Goal: Task Accomplishment & Management: Manage account settings

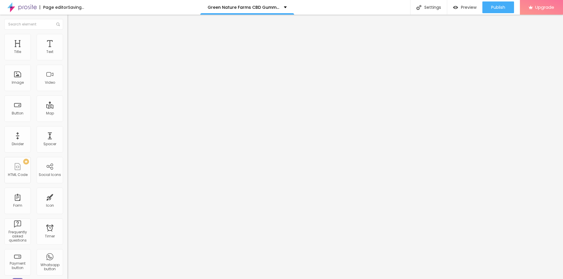
click at [70, 85] on icon "button" at bounding box center [72, 83] width 4 height 4
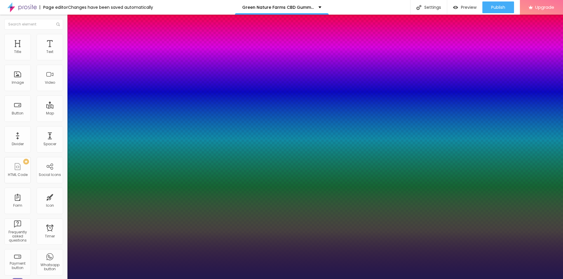
type input "1"
type input "21"
type input "1"
type input "22"
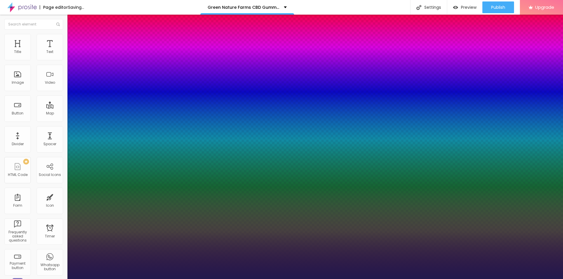
type input "22"
type input "1"
type input "24"
type input "1"
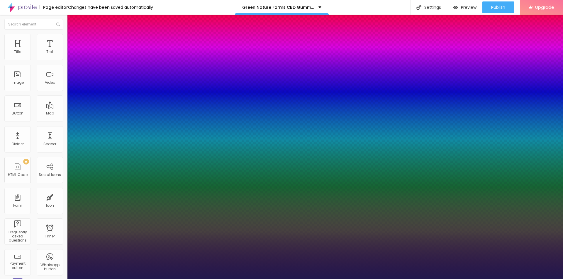
type input "27"
type input "1"
type input "29"
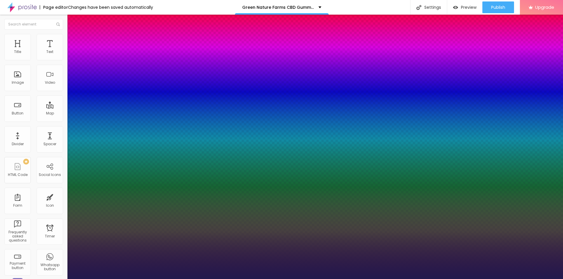
type input "1"
type input "33"
type input "1"
drag, startPoint x: 80, startPoint y: 166, endPoint x: 87, endPoint y: 167, distance: 7.2
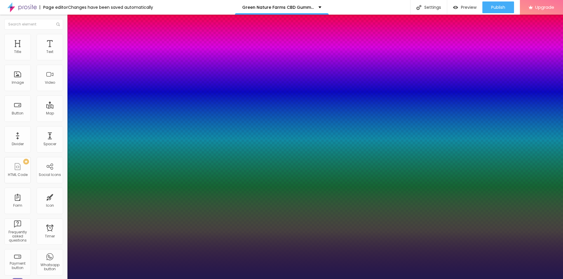
type input "33"
click at [365, 279] on div at bounding box center [281, 279] width 563 height 0
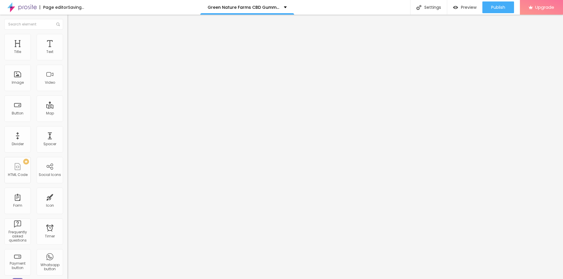
click at [67, 50] on span "Add image" at bounding box center [79, 47] width 24 height 5
click at [67, 64] on div "Image description (Alt)" at bounding box center [100, 57] width 67 height 14
paste input "Green Nature Farms CBD Gummies"
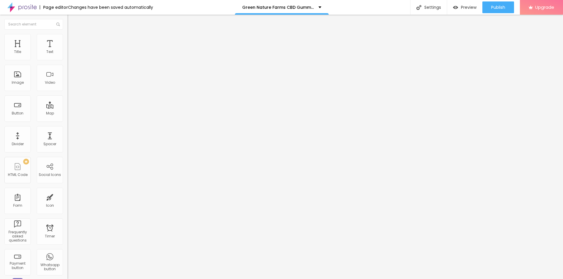
click at [67, 59] on input "text" at bounding box center [102, 56] width 70 height 6
type input "Green Nature Farms CBD Gummies"
click at [67, 120] on input "https://" at bounding box center [102, 117] width 70 height 6
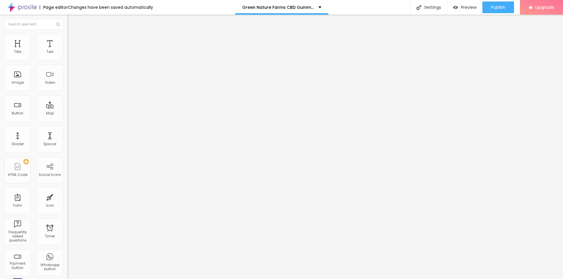
paste input "[DOMAIN_NAME][URL]"
type input "[URL][DOMAIN_NAME]"
click at [67, 37] on img at bounding box center [69, 36] width 5 height 5
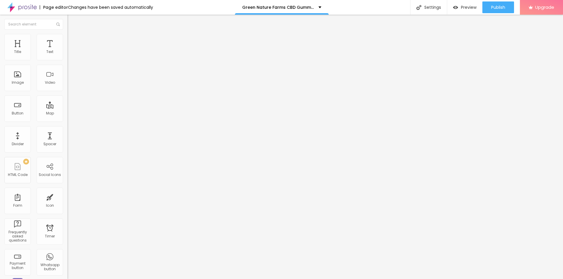
type input "95"
type input "80"
type input "75"
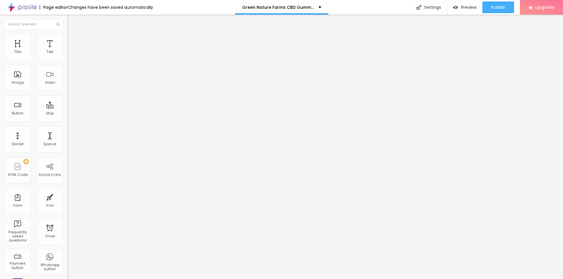
type input "75"
type input "70"
type input "65"
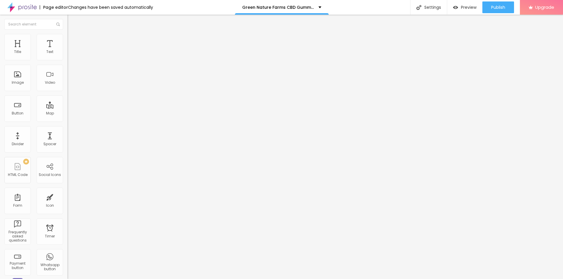
type input "60"
type input "55"
type input "50"
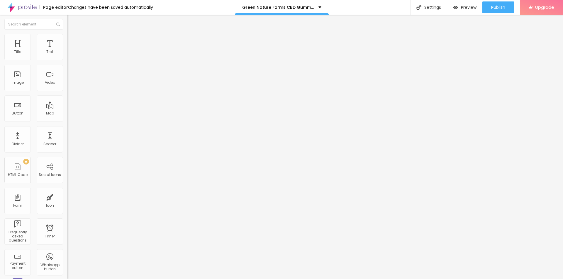
type input "50"
type input "45"
type input "40"
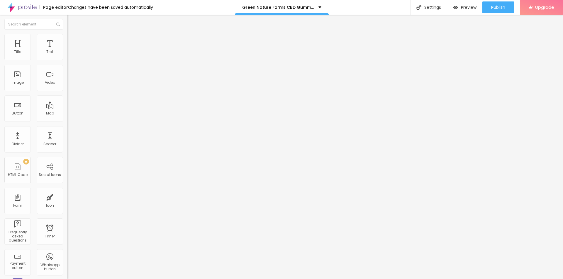
type input "45"
drag, startPoint x: 59, startPoint y: 62, endPoint x: 28, endPoint y: 60, distance: 31.1
type input "45"
click at [67, 60] on input "range" at bounding box center [86, 57] width 38 height 5
click at [429, 8] on div "Settings" at bounding box center [428, 7] width 37 height 15
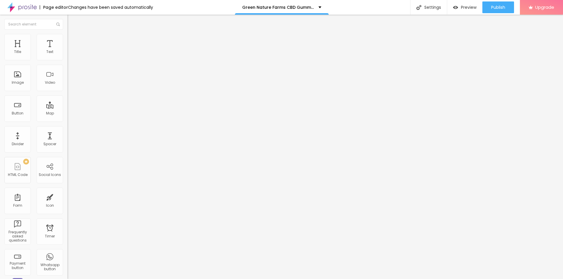
paste input "Green Nature Farms CBD Gummies"
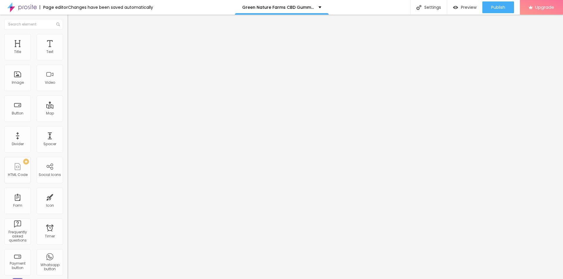
paste input "Among the Most Trusted CBD Brands"
type input "Green Nature Farms CBD Gummies Among the Most Trusted CBD Brands"
copy div "SEO Add Title, Description and keywords to help Google and other search engines…"
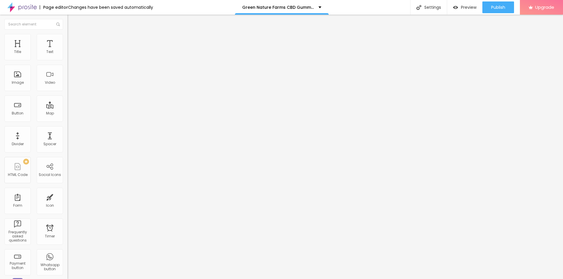
copy span "Page Description"
drag, startPoint x: 255, startPoint y: 149, endPoint x: 221, endPoint y: 149, distance: 33.7
paste textarea "Discover the natural benefits of Green Nature Farms CBD Gummies – the #1 rated …"
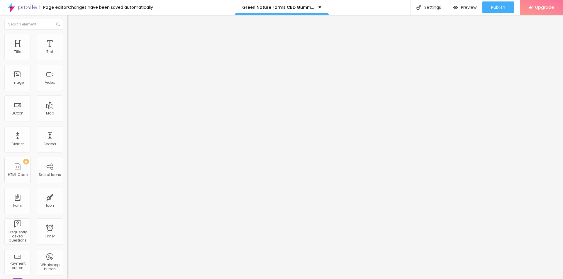
scroll to position [13, 0]
type textarea "Discover the natural benefits of Green Nature Farms CBD Gummies – the #1 rated …"
drag, startPoint x: 299, startPoint y: 140, endPoint x: 218, endPoint y: 140, distance: 80.3
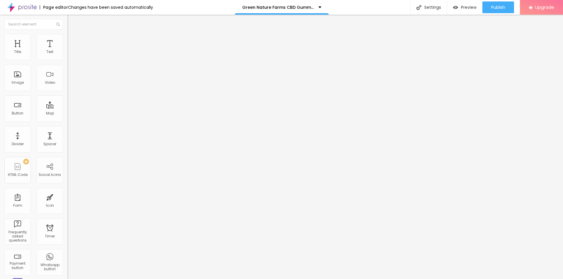
paste textarea "Green Nature Farms CBD Gummies"
type textarea "Green Nature Farms CBD Gummies"
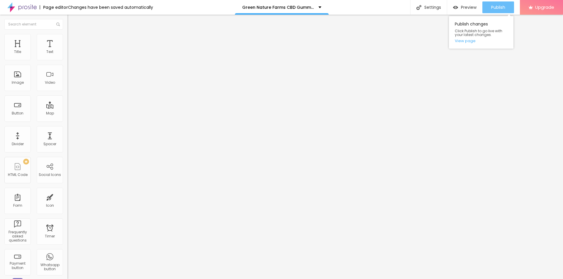
click at [497, 9] on span "Publish" at bounding box center [498, 7] width 14 height 5
click at [471, 39] on link "View page" at bounding box center [481, 41] width 53 height 4
